Goal: Navigation & Orientation: Understand site structure

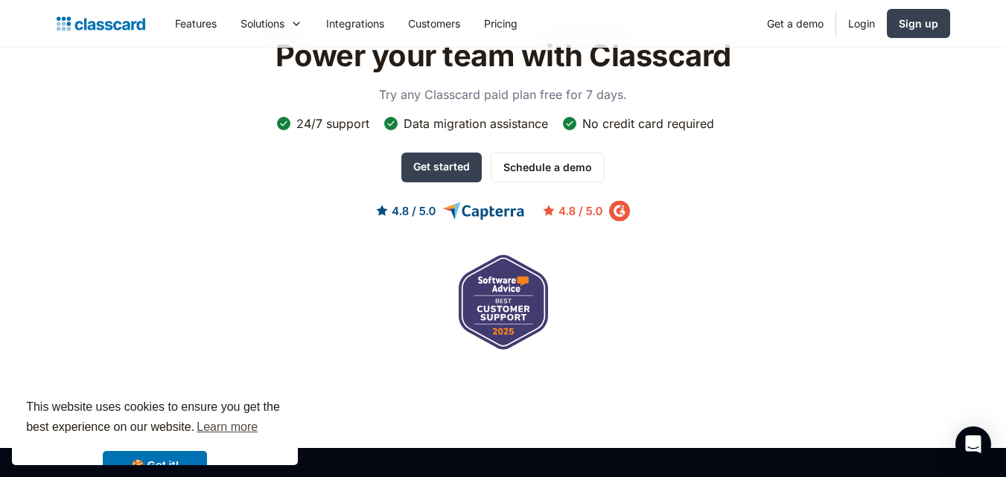
scroll to position [5131, 0]
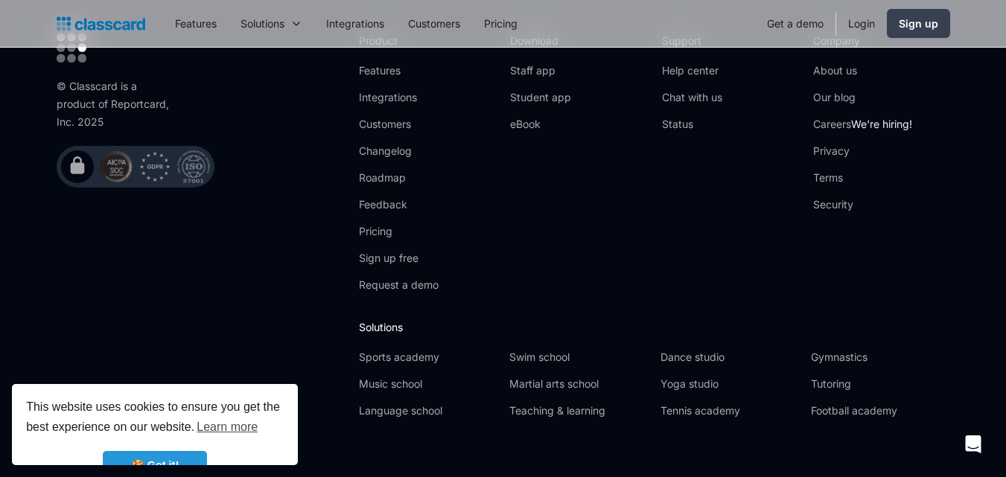
click at [176, 456] on link "🍪 Got it!" at bounding box center [155, 466] width 104 height 30
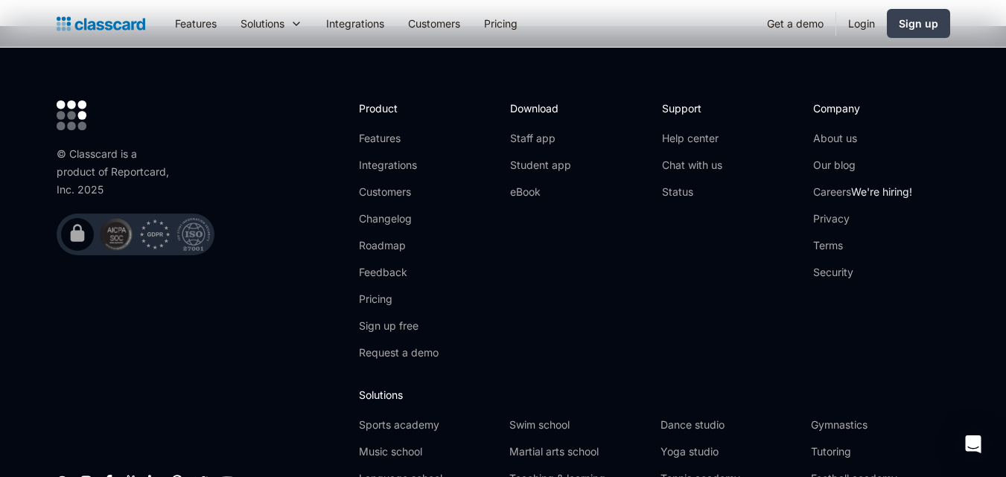
scroll to position [5064, 0]
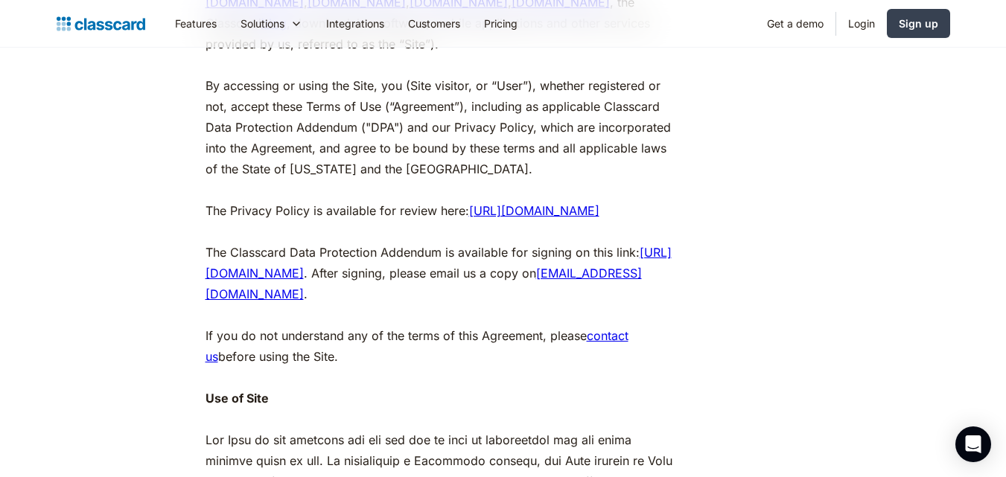
scroll to position [394, 0]
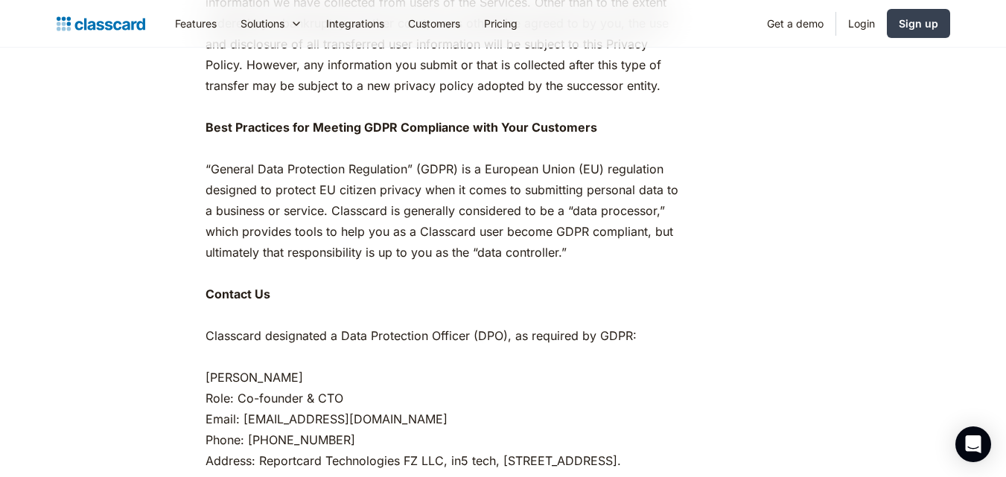
scroll to position [7622, 0]
